Goal: Navigation & Orientation: Go to known website

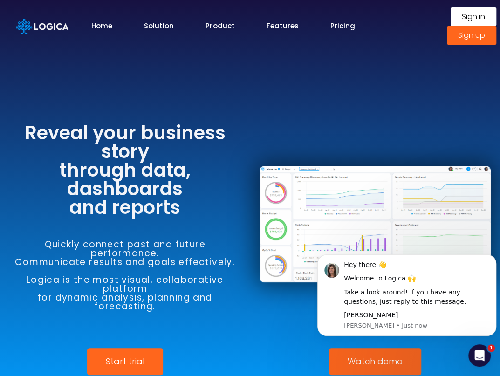
click at [101, 23] on link "Home" at bounding box center [101, 26] width 21 height 11
click at [48, 23] on img at bounding box center [42, 26] width 53 height 15
